Goal: Task Accomplishment & Management: Manage account settings

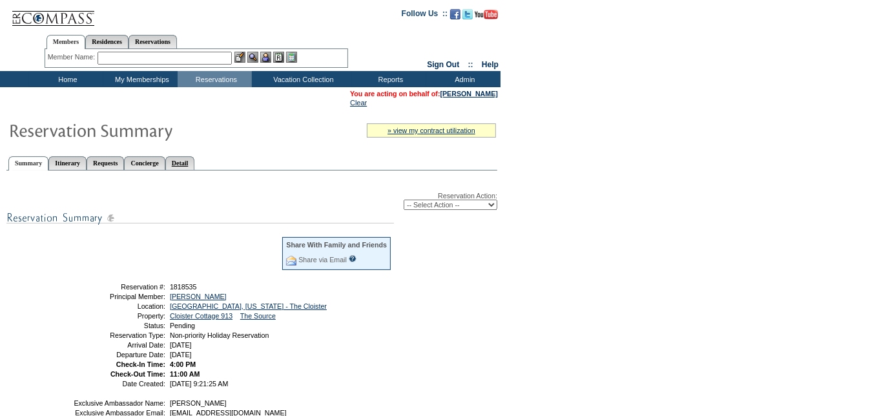
click at [195, 162] on link "Detail" at bounding box center [180, 163] width 30 height 14
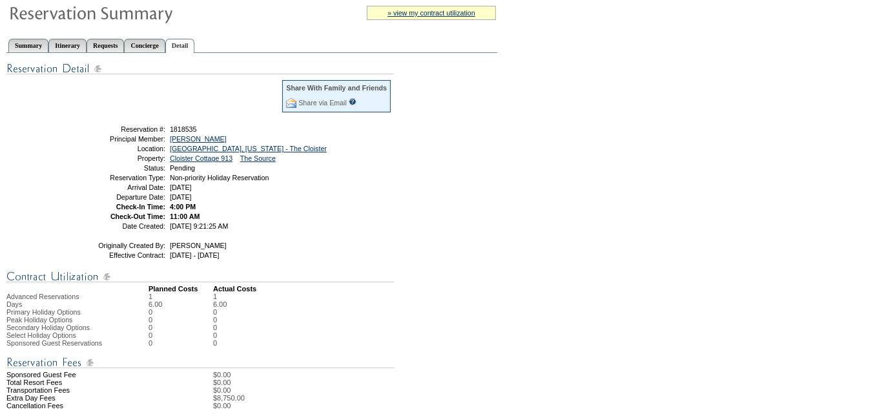
scroll to position [70, 0]
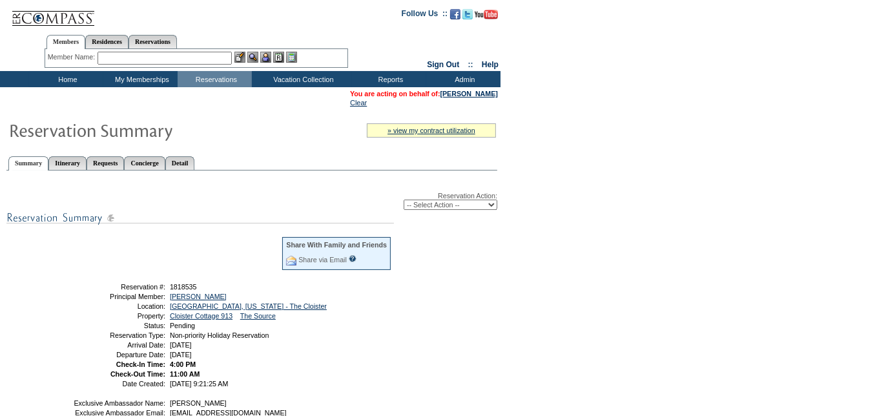
click at [436, 207] on select "-- Select Action -- Modify Reservation Dates Modify Reservation Cost Modify Occ…" at bounding box center [450, 204] width 94 height 10
select select "ConfirmRes"
click at [403, 199] on select "-- Select Action -- Modify Reservation Dates Modify Reservation Cost Modify Occ…" at bounding box center [450, 204] width 94 height 10
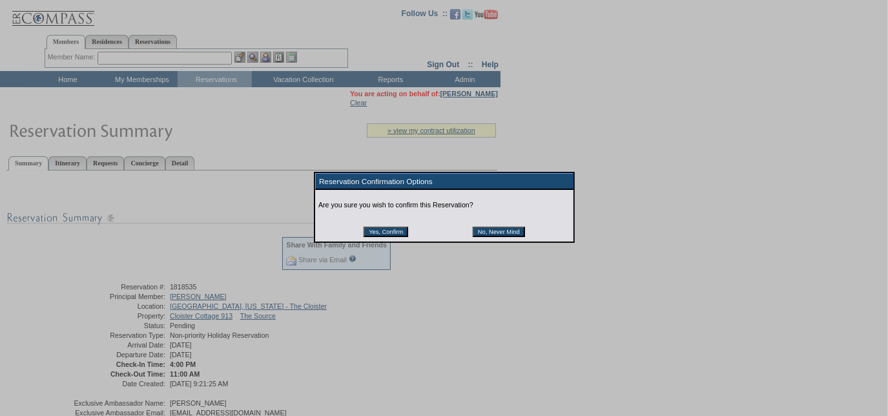
click at [387, 230] on input "Yes, Confirm" at bounding box center [385, 232] width 45 height 10
